Goal: Task Accomplishment & Management: Use online tool/utility

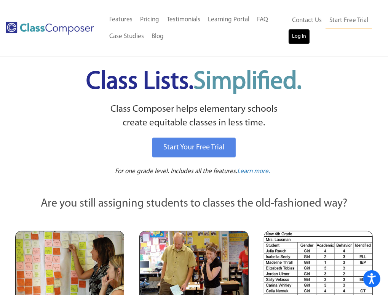
click at [295, 34] on link "Log In" at bounding box center [299, 36] width 22 height 15
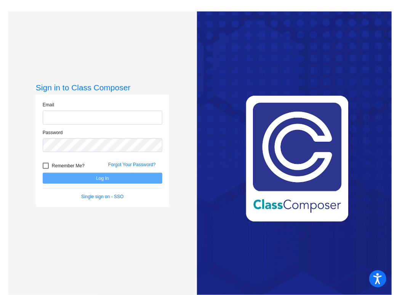
type input "jacurtis@k12.wv.us"
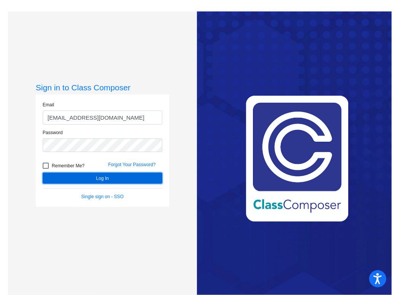
click at [120, 178] on button "Log In" at bounding box center [103, 177] width 120 height 11
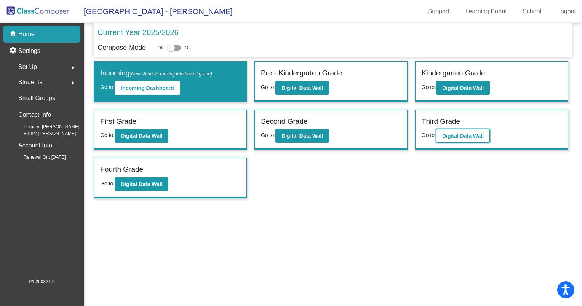
click at [393, 133] on b "Digital Data Wall" at bounding box center [462, 136] width 41 height 6
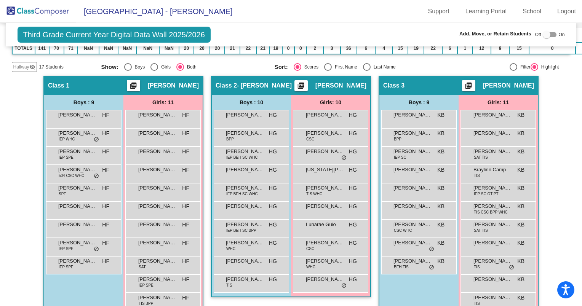
scroll to position [168, 0]
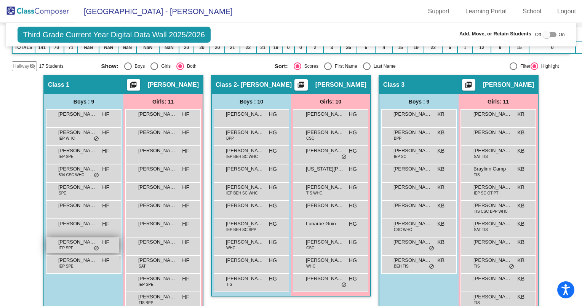
click at [82, 241] on span "Matthew Mascellino" at bounding box center [77, 242] width 38 height 8
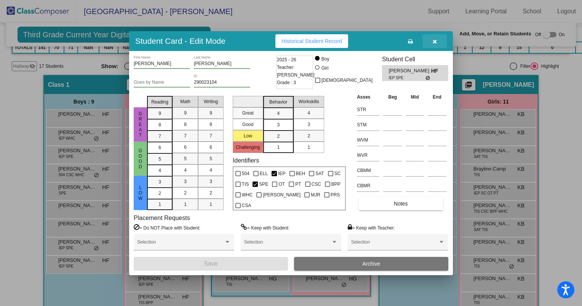
click at [393, 41] on icon "button" at bounding box center [434, 41] width 4 height 5
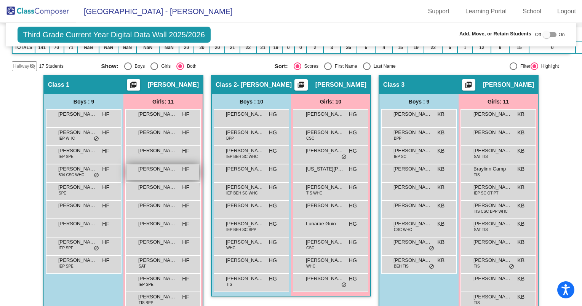
click at [161, 166] on span "Alexandra Jordan" at bounding box center [157, 169] width 38 height 8
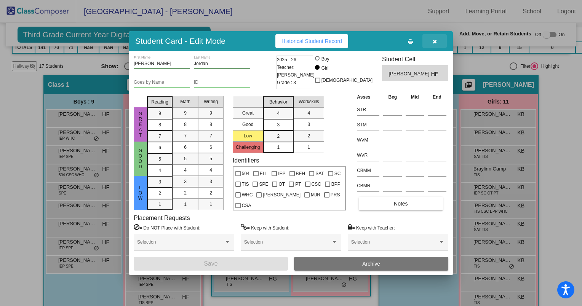
click at [393, 38] on span "button" at bounding box center [434, 41] width 4 height 6
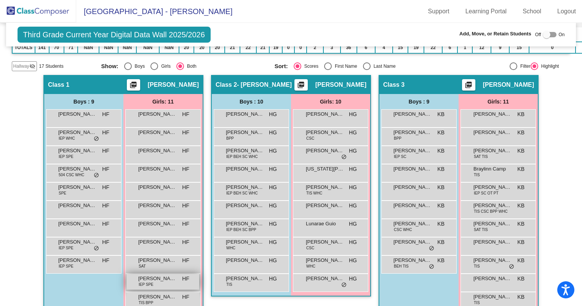
click at [158, 284] on div "McKenzie Oliphant IEP SPE HF lock do_not_disturb_alt" at bounding box center [162, 282] width 73 height 16
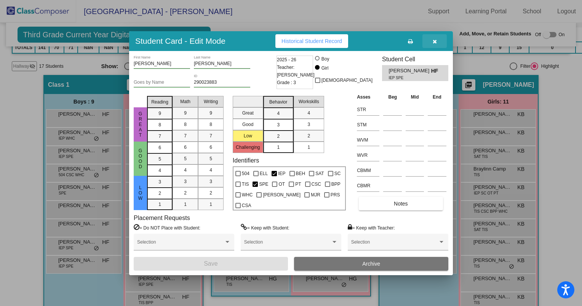
click at [393, 41] on button "button" at bounding box center [434, 41] width 24 height 14
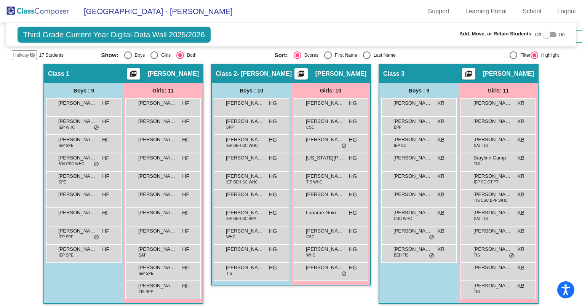
scroll to position [180, 0]
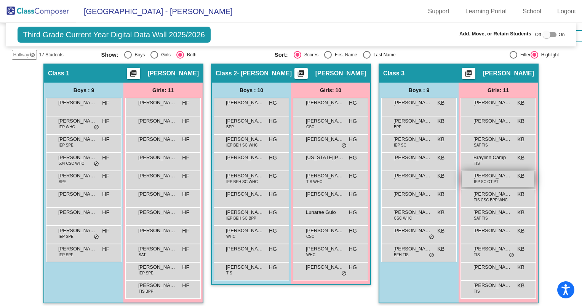
click at [393, 175] on span "Cecilia Sauvegeot" at bounding box center [492, 176] width 38 height 8
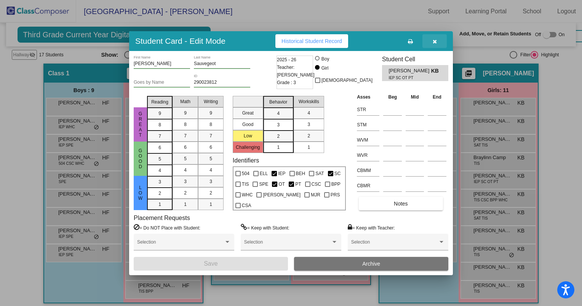
click at [393, 42] on icon "button" at bounding box center [434, 41] width 4 height 5
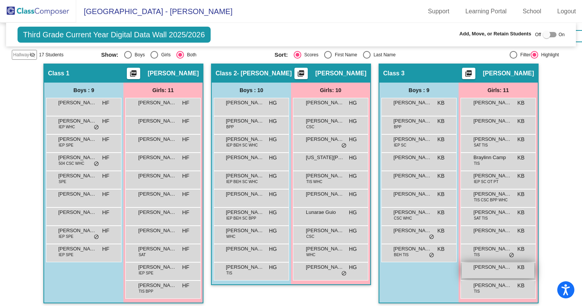
click at [393, 266] on span "Madelyn Weinthal" at bounding box center [492, 267] width 38 height 8
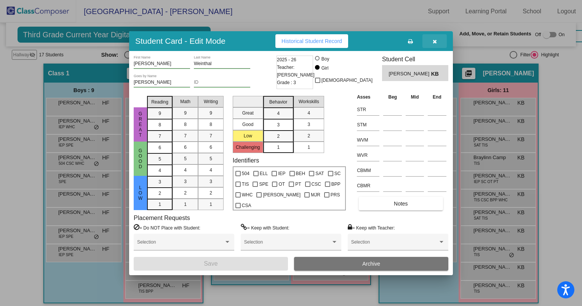
click at [393, 41] on icon "button" at bounding box center [434, 41] width 4 height 5
